Goal: Information Seeking & Learning: Learn about a topic

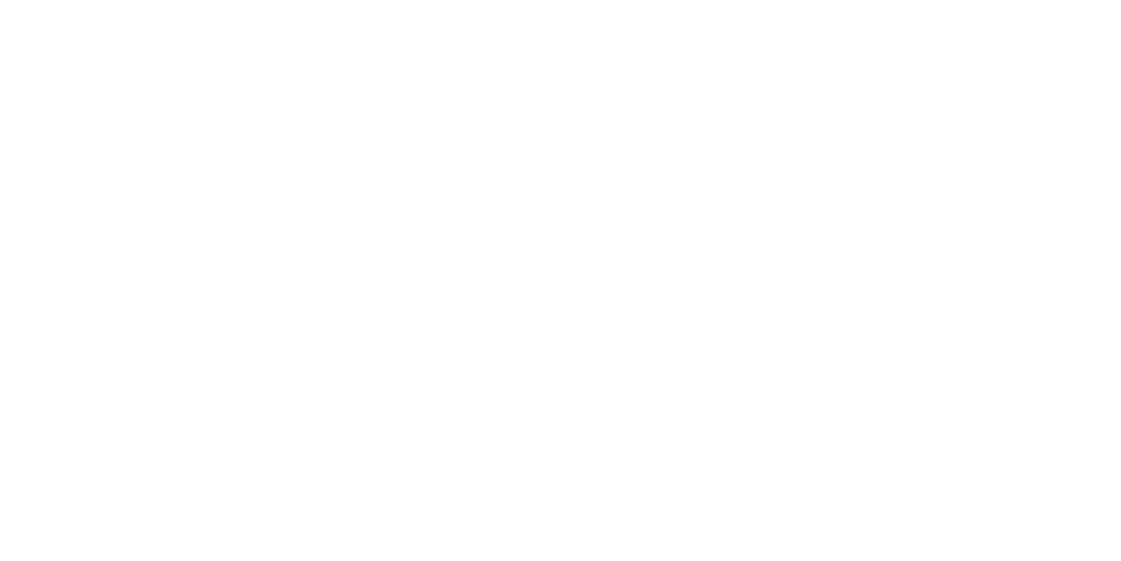
scroll to position [177, 0]
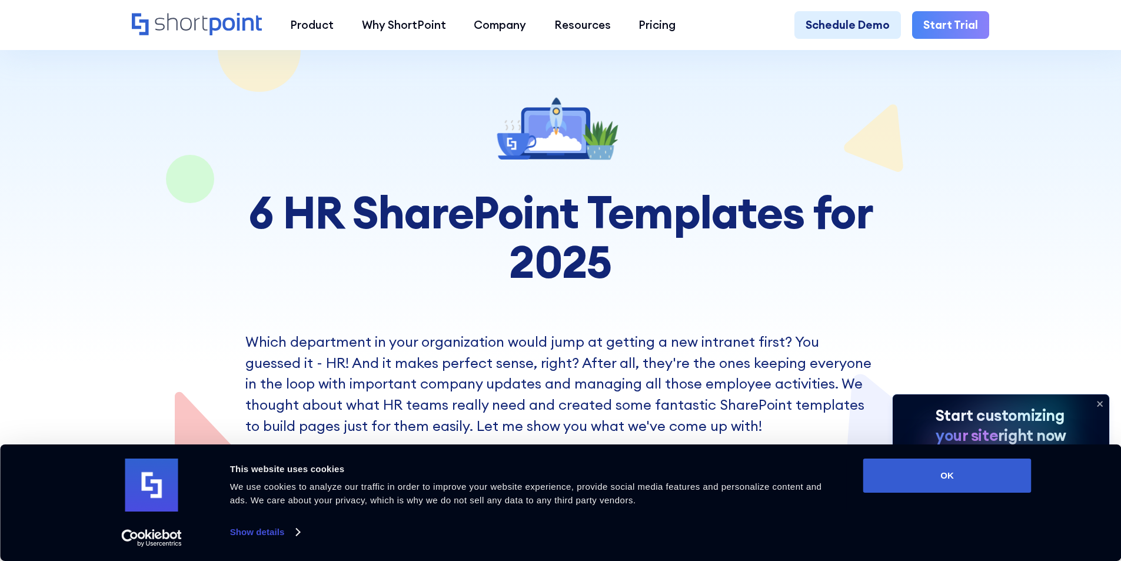
scroll to position [118, 0]
